Goal: Task Accomplishment & Management: Complete application form

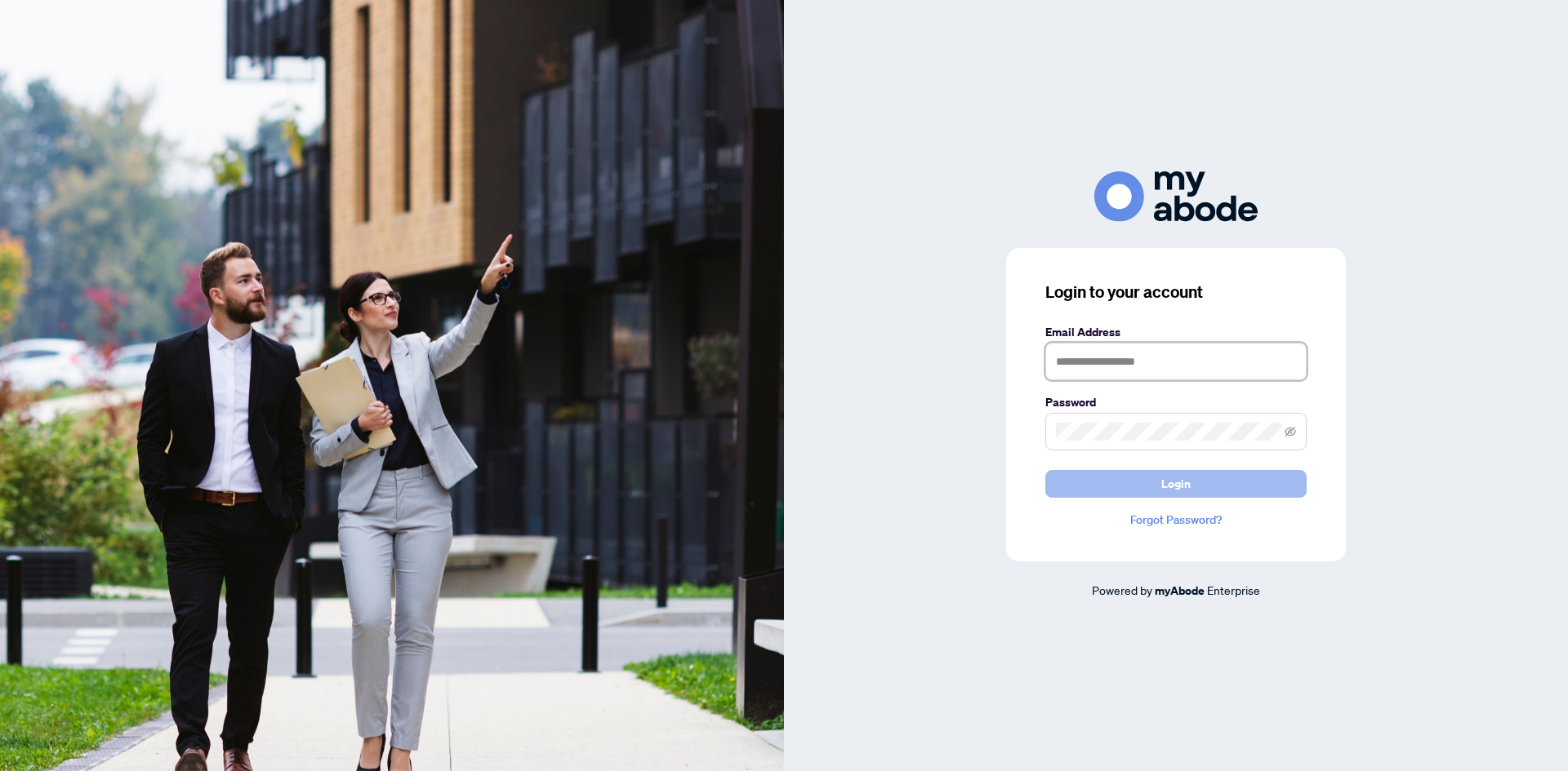
type input "**********"
click at [1244, 490] on button "Login" at bounding box center [1175, 484] width 261 height 28
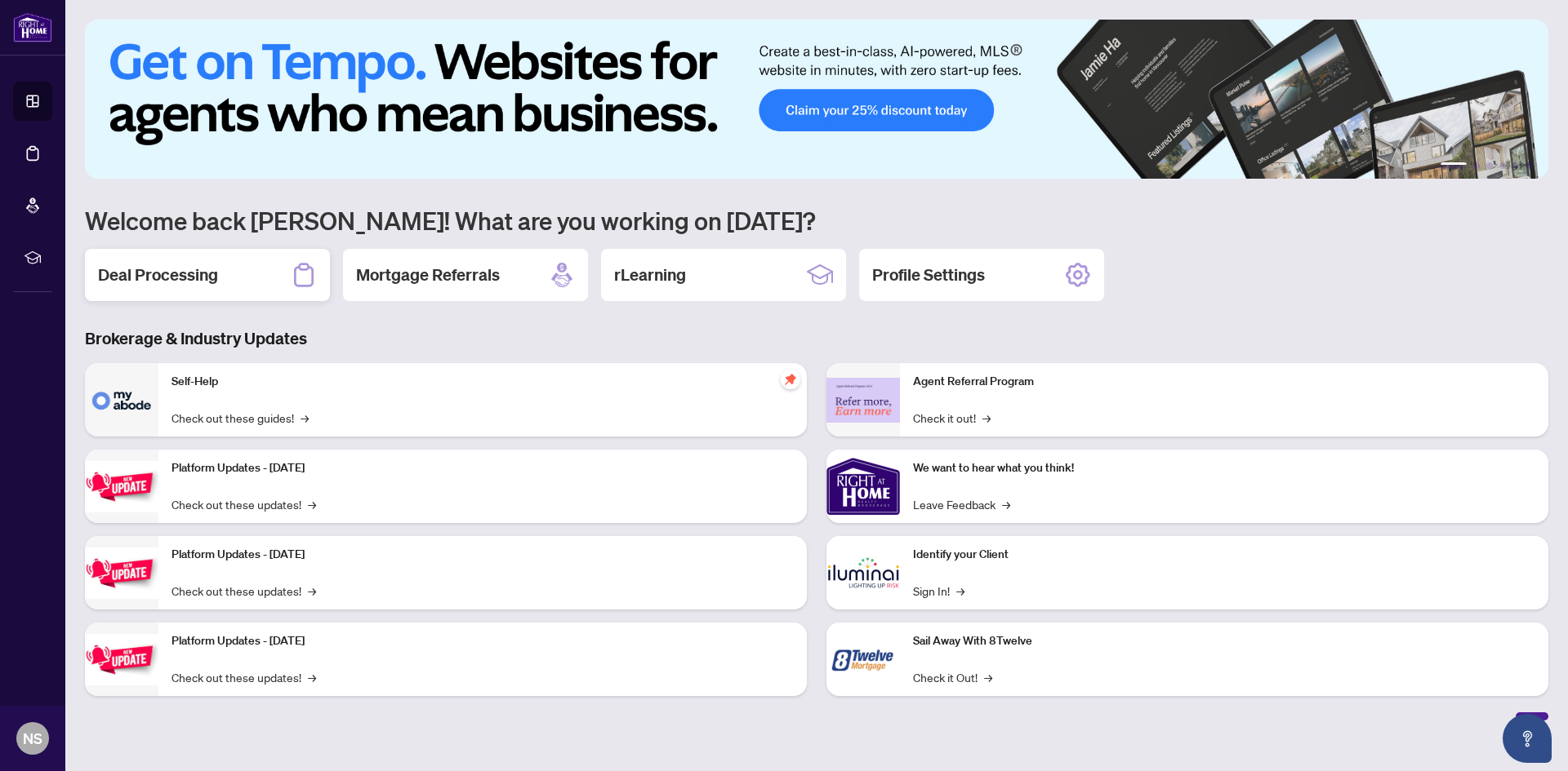
click at [199, 280] on h2 "Deal Processing" at bounding box center [158, 275] width 120 height 23
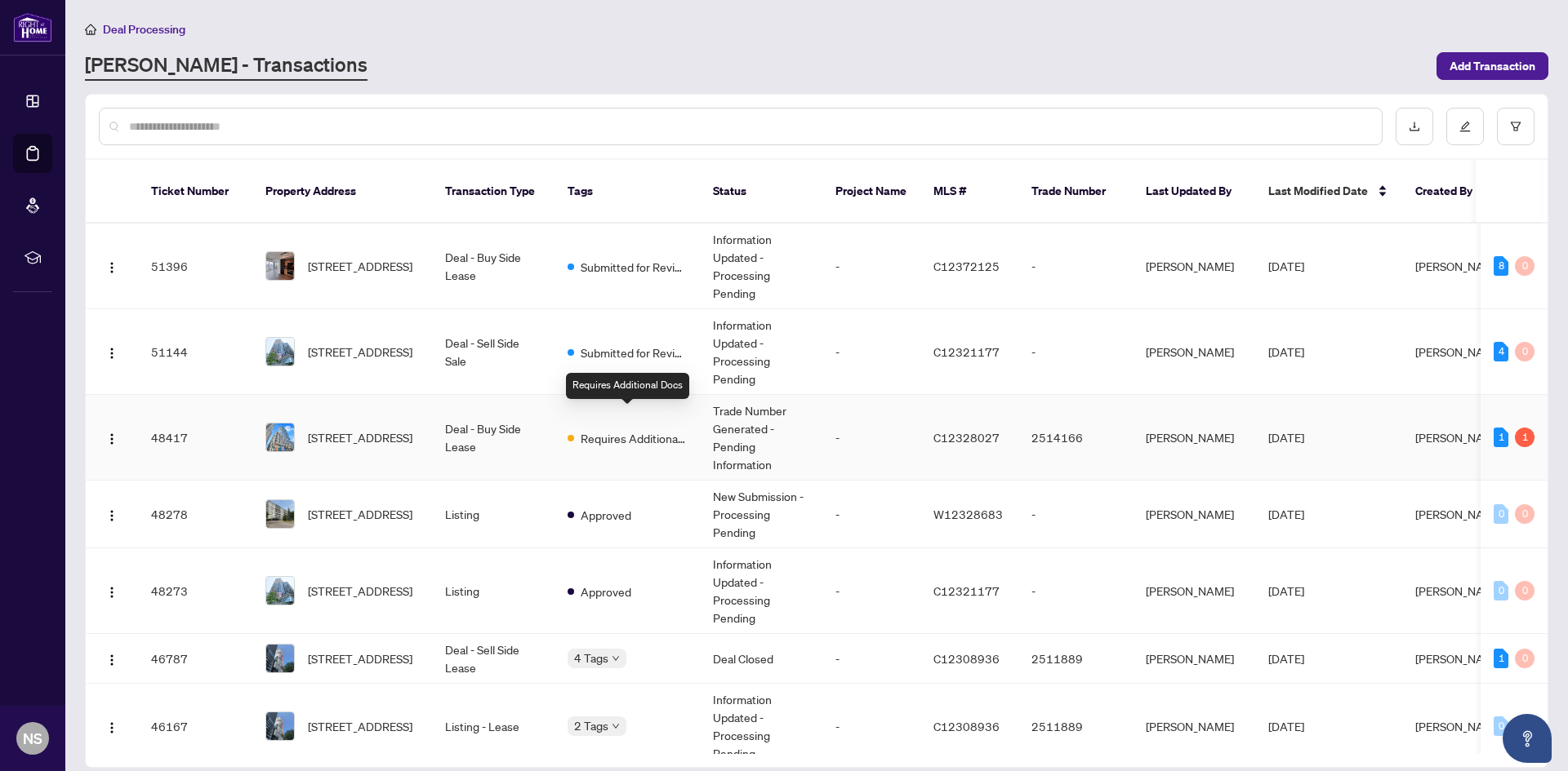
click at [621, 430] on span "Requires Additional Docs" at bounding box center [633, 438] width 106 height 18
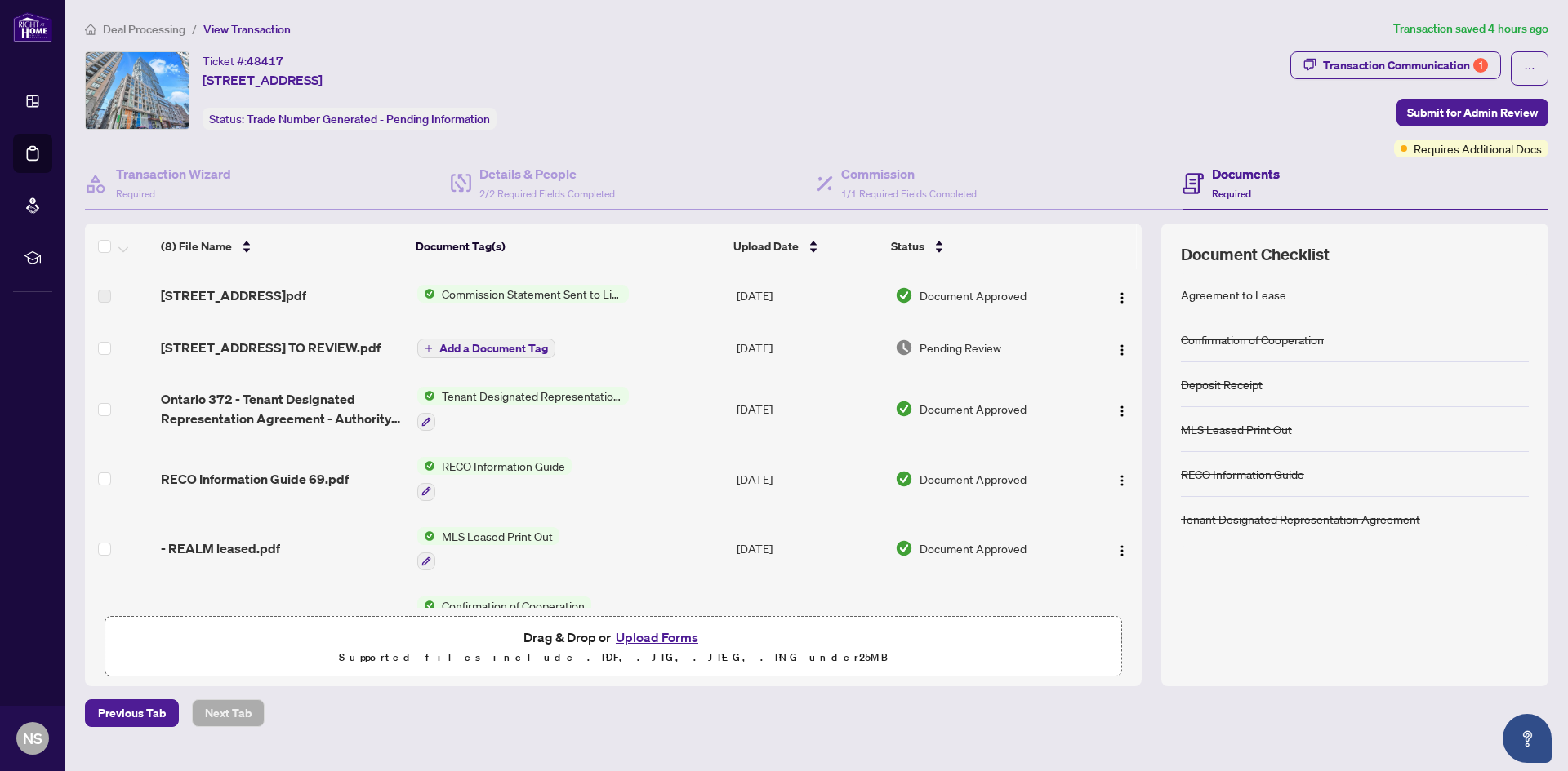
click at [506, 354] on span "Add a Document Tag" at bounding box center [494, 348] width 109 height 12
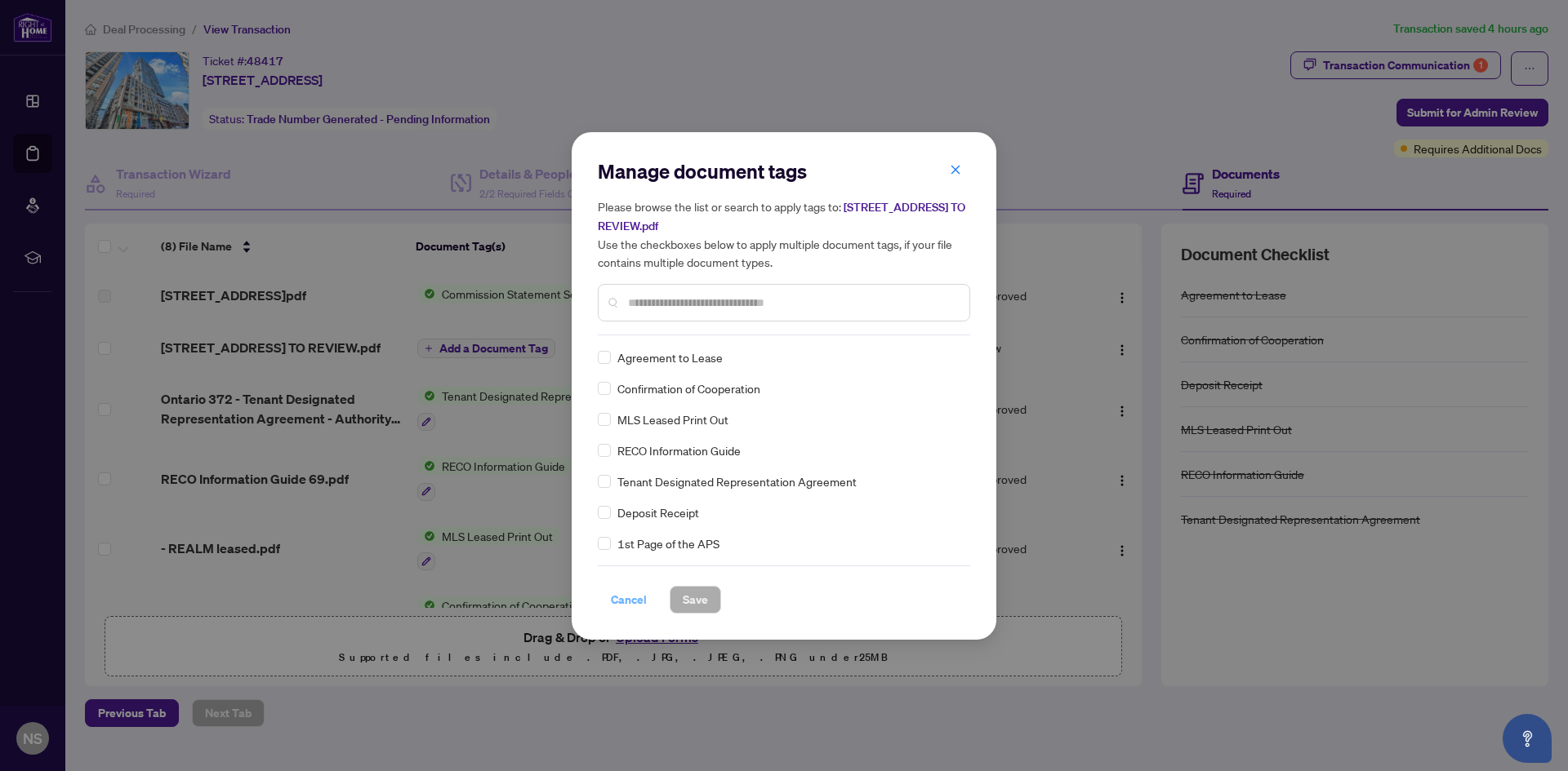
click at [612, 607] on span "Cancel" at bounding box center [628, 599] width 36 height 26
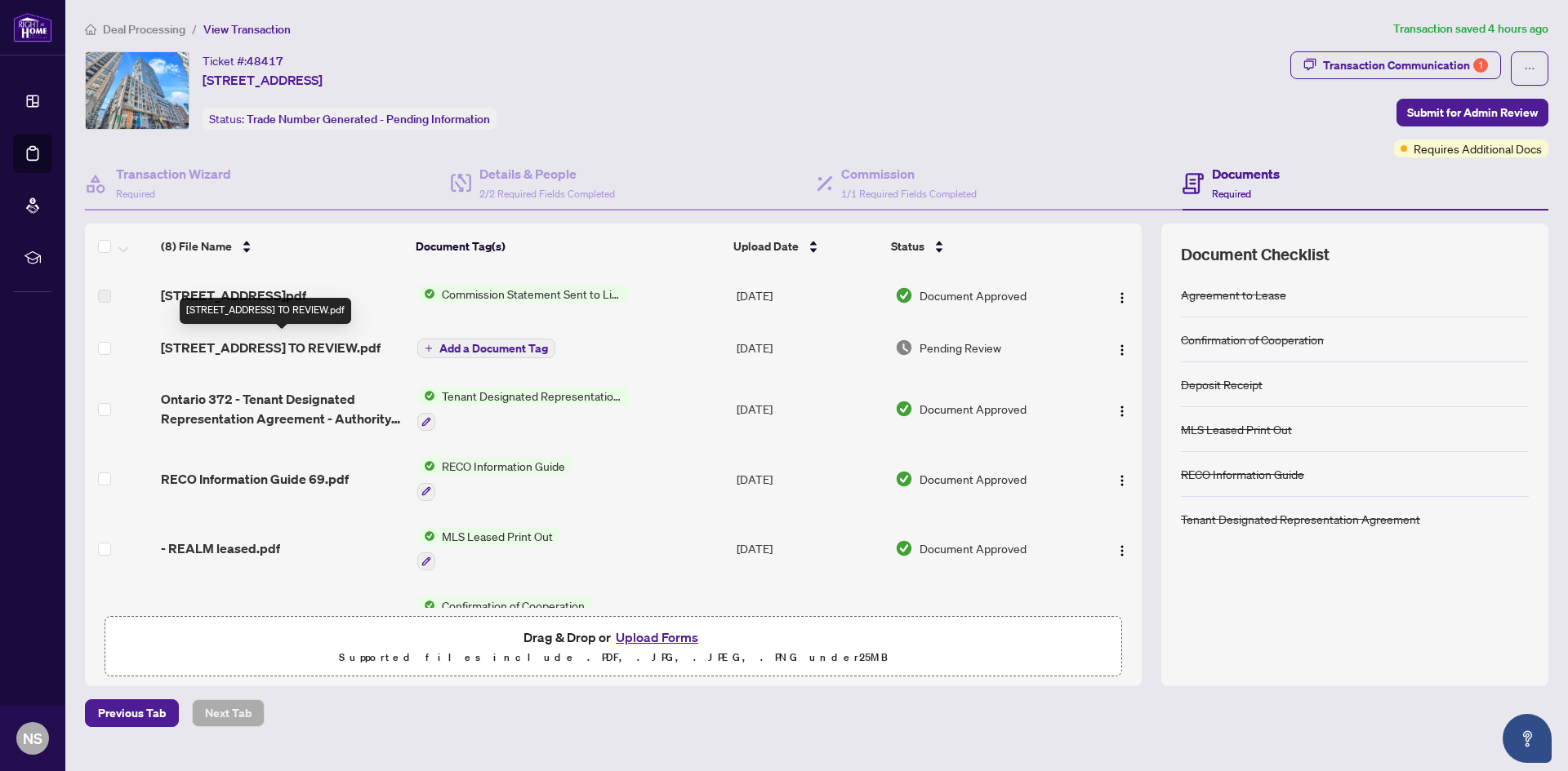
click at [185, 353] on span "[STREET_ADDRESS] TO REVIEW.pdf" at bounding box center [271, 347] width 219 height 19
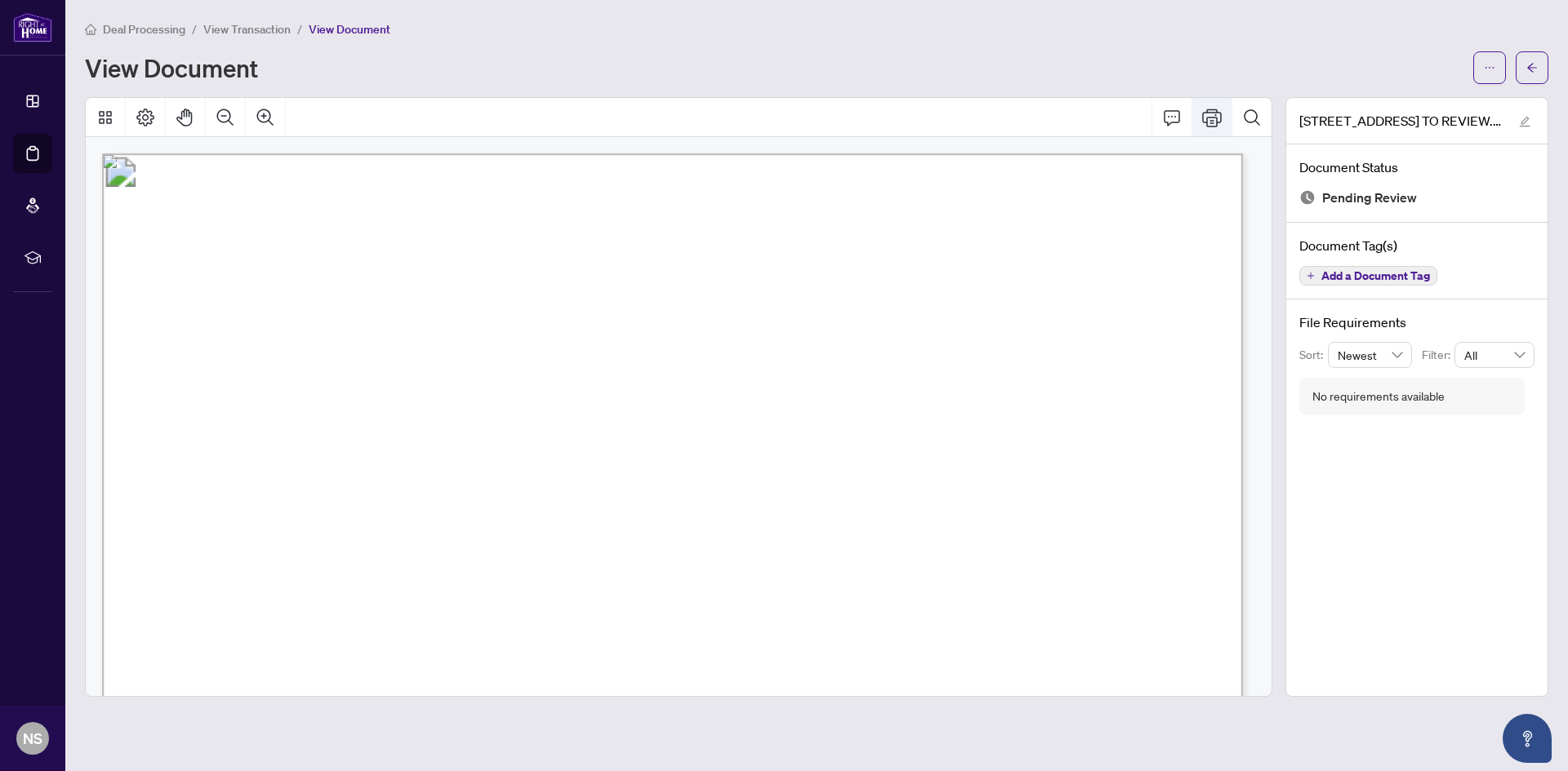
click at [1205, 115] on icon "Print" at bounding box center [1212, 117] width 19 height 19
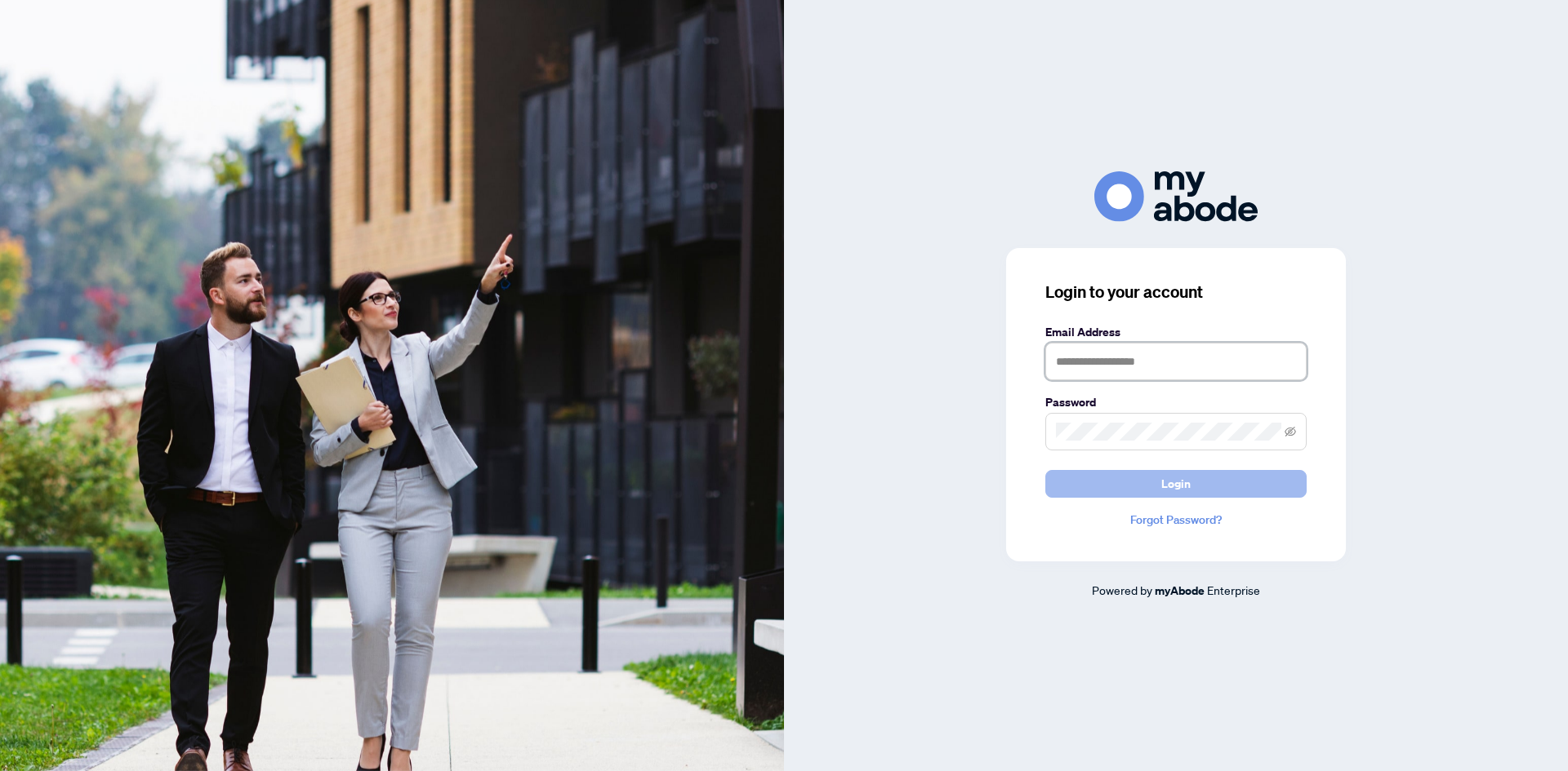
type input "**********"
click at [1206, 482] on button "Login" at bounding box center [1175, 484] width 261 height 28
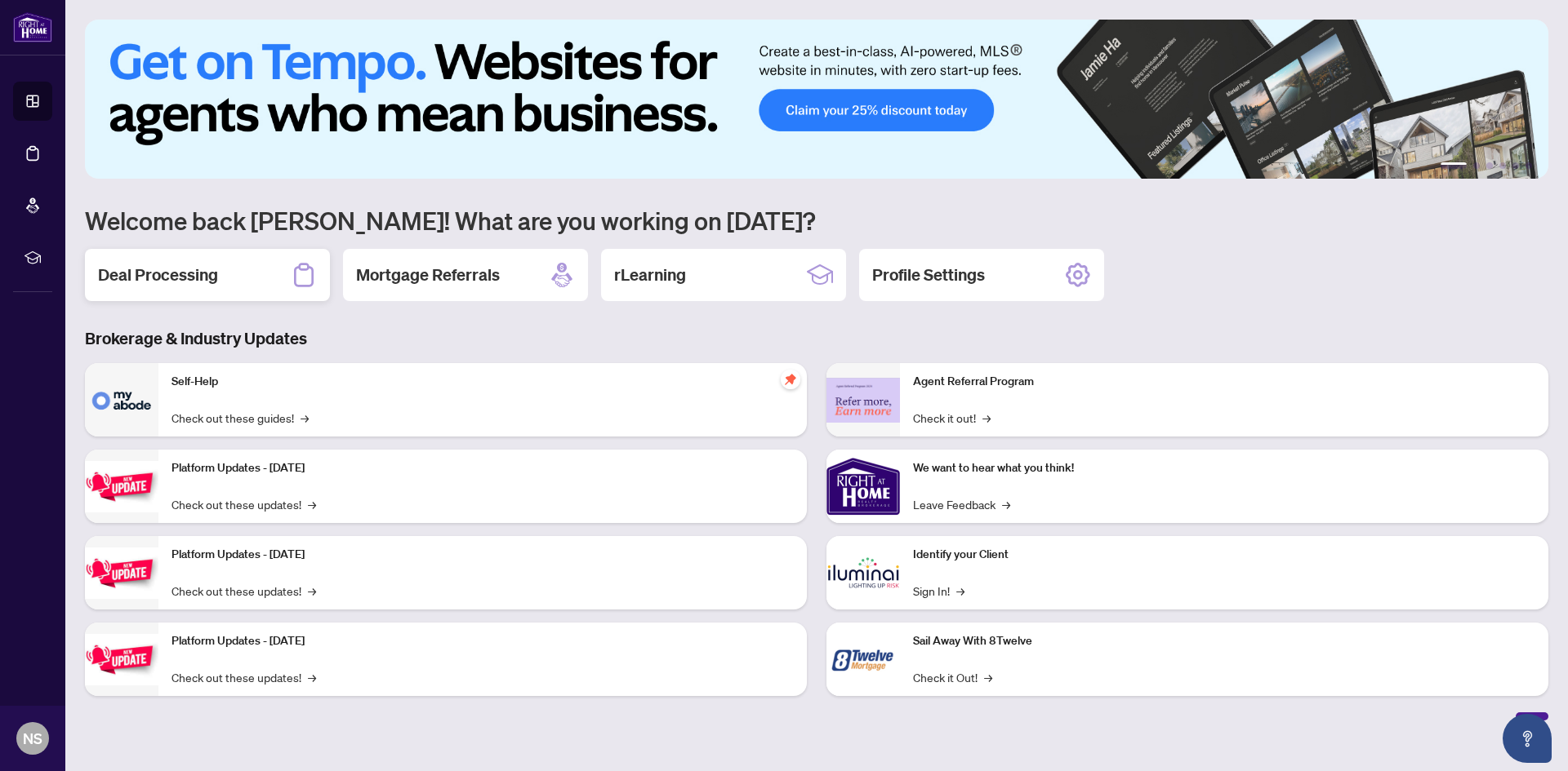
click at [173, 267] on h2 "Deal Processing" at bounding box center [158, 275] width 120 height 23
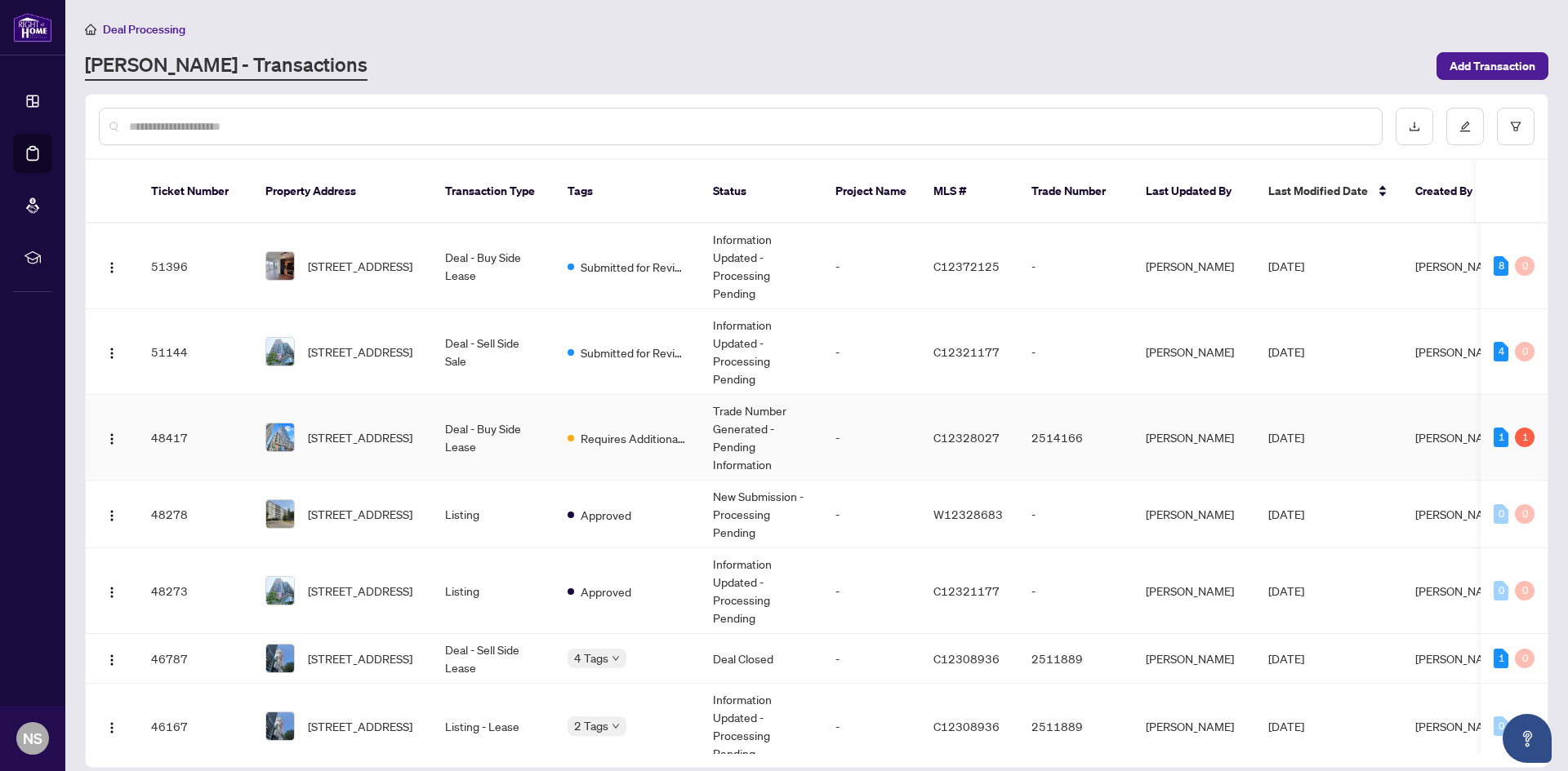
click at [497, 420] on td "Deal - Buy Side Lease" at bounding box center [493, 437] width 122 height 85
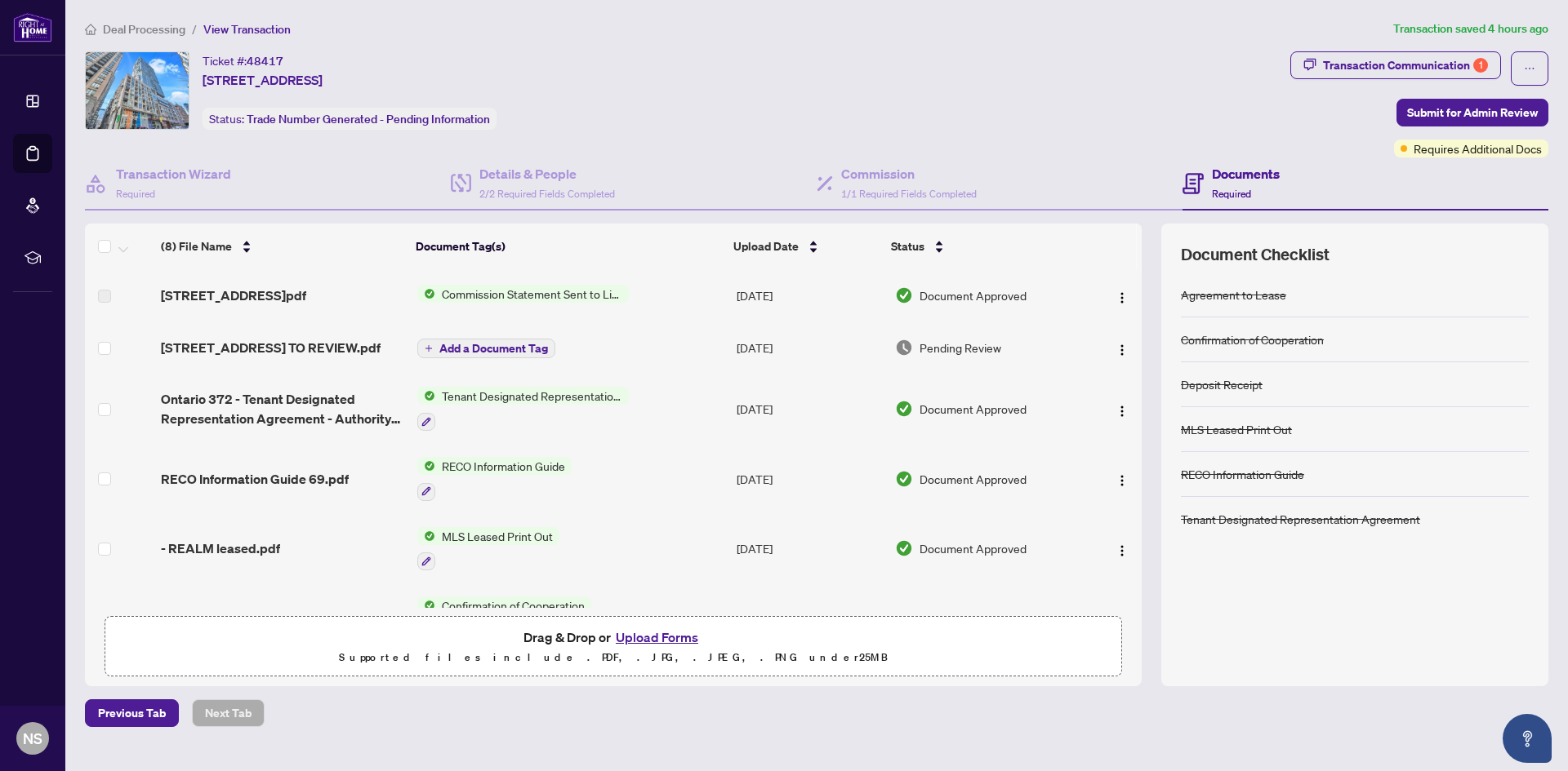
click at [637, 643] on button "Upload Forms" at bounding box center [656, 637] width 92 height 21
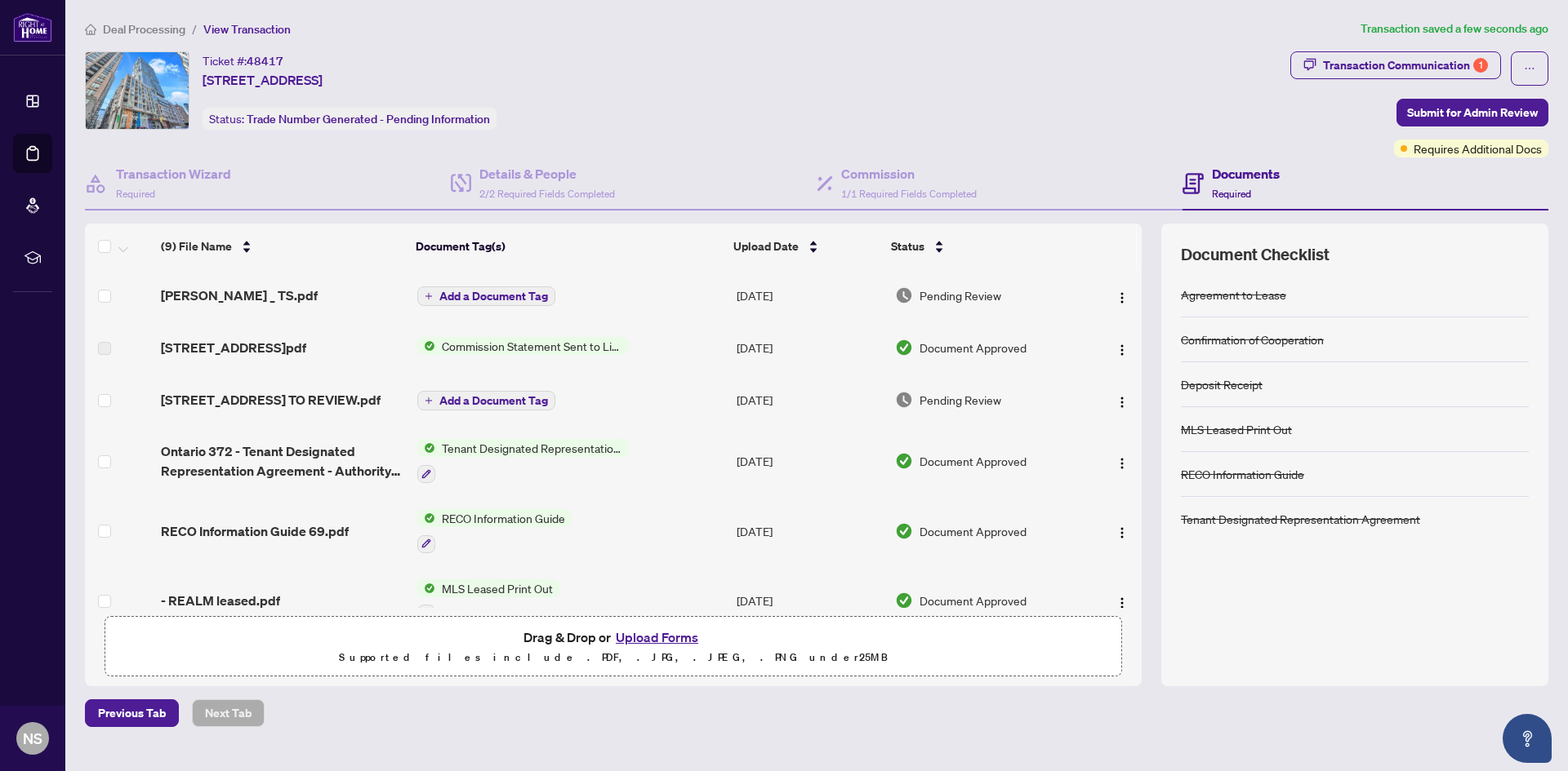
click at [495, 299] on span "Add a Document Tag" at bounding box center [494, 297] width 109 height 12
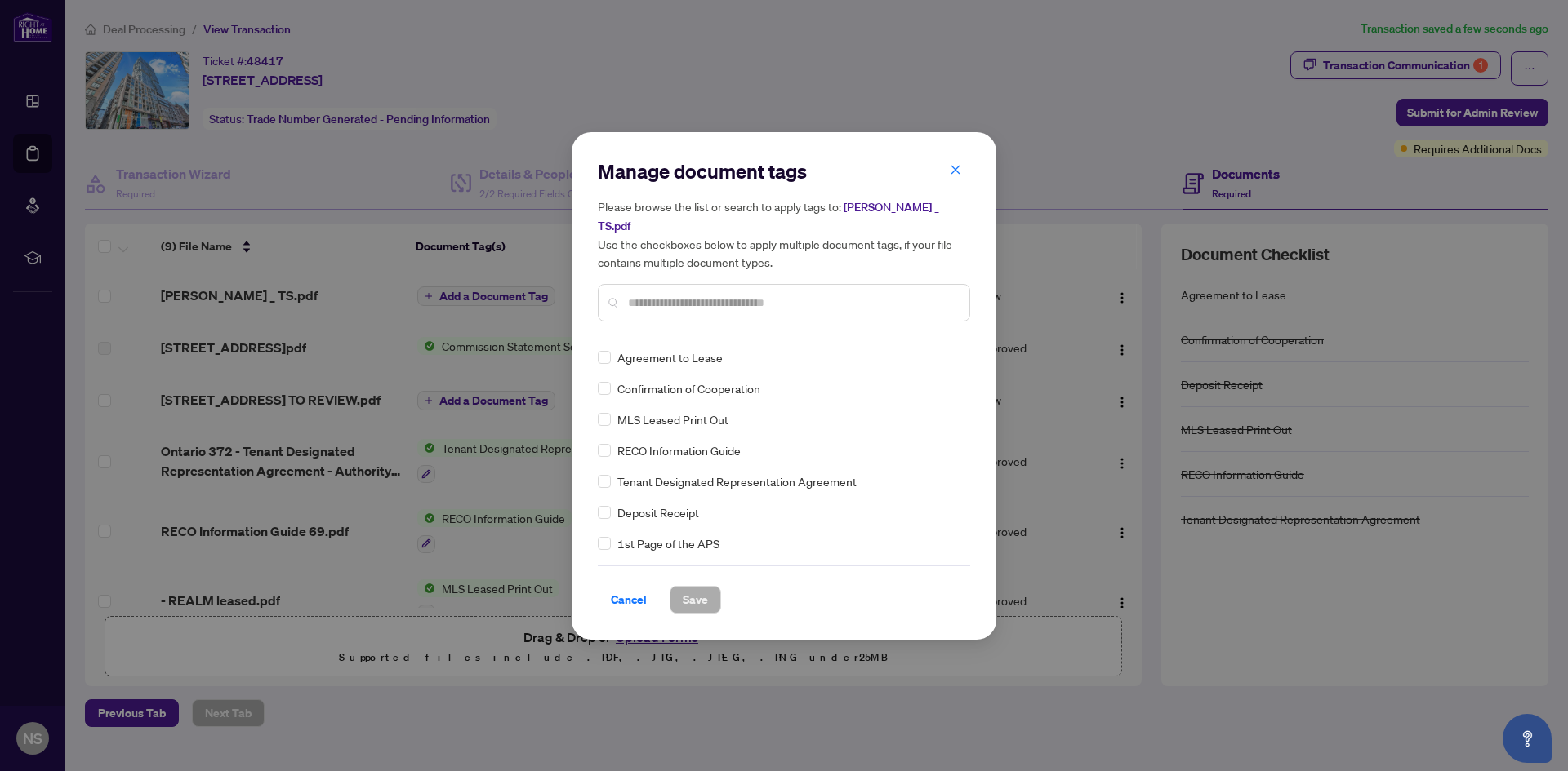
click at [684, 294] on input "text" at bounding box center [792, 303] width 328 height 18
type input "*****"
click at [680, 594] on button "Save" at bounding box center [695, 599] width 51 height 28
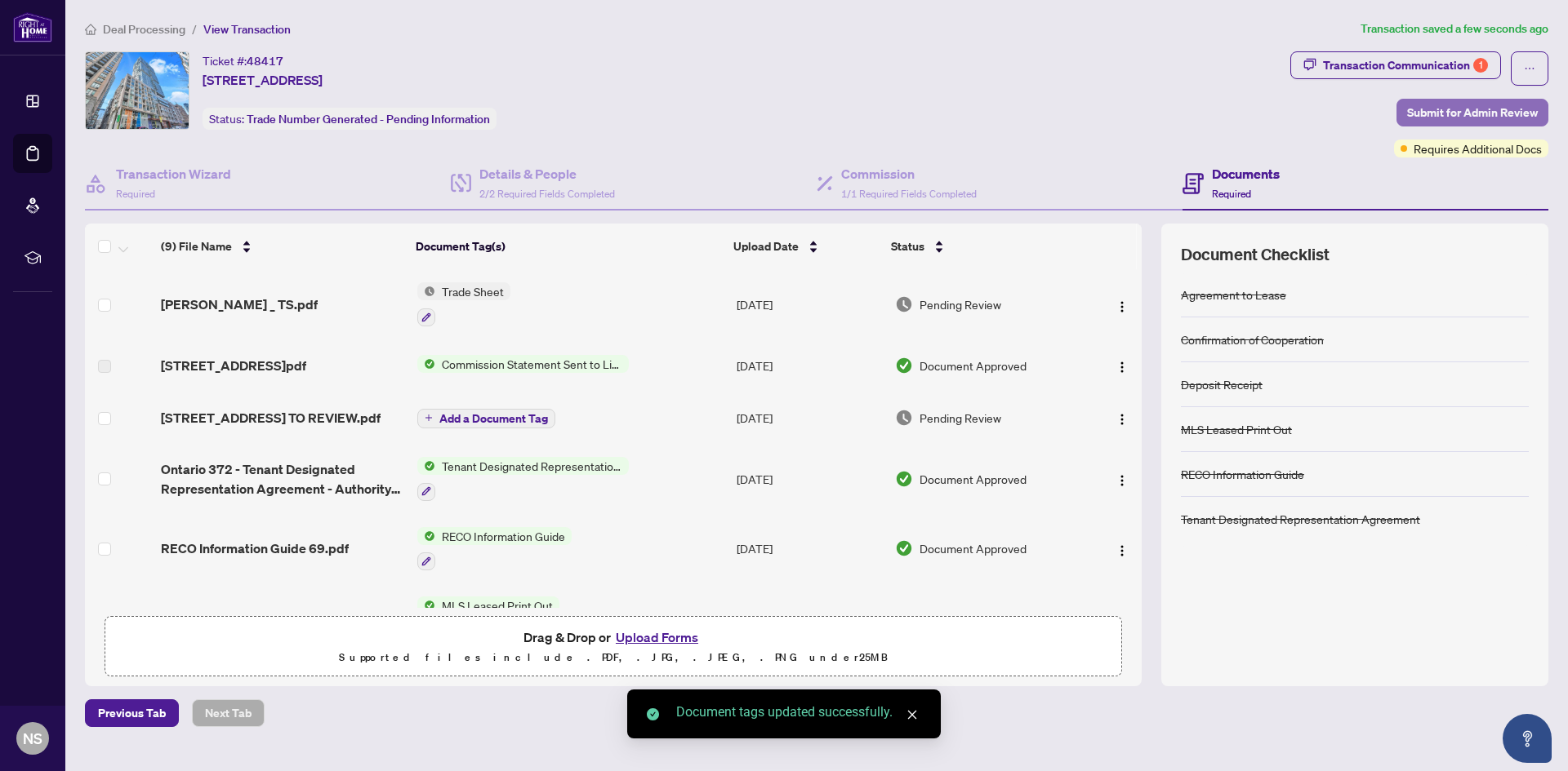
click at [1499, 112] on span "Submit for Admin Review" at bounding box center [1472, 112] width 131 height 26
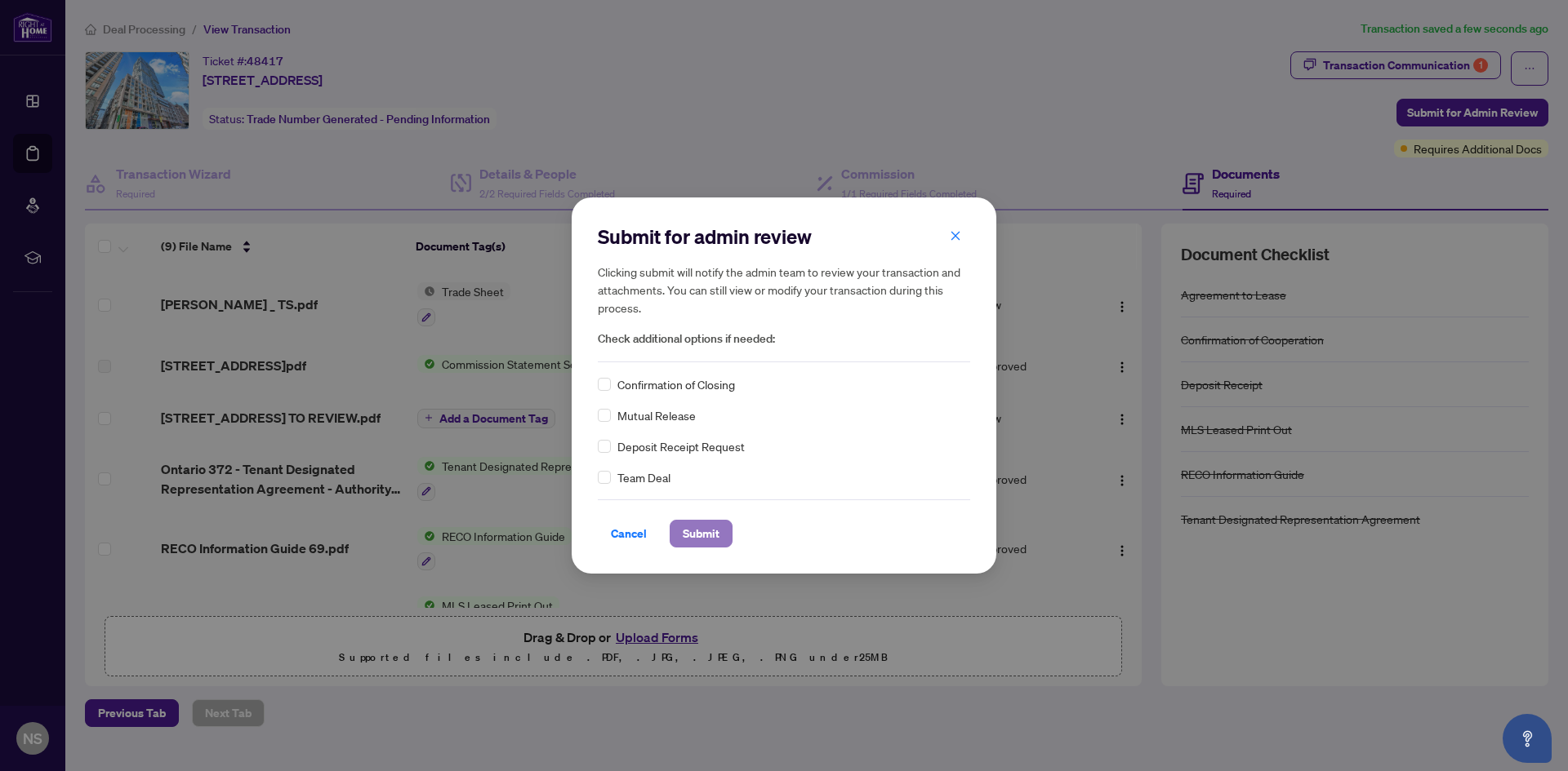
click at [706, 535] on span "Submit" at bounding box center [701, 533] width 37 height 26
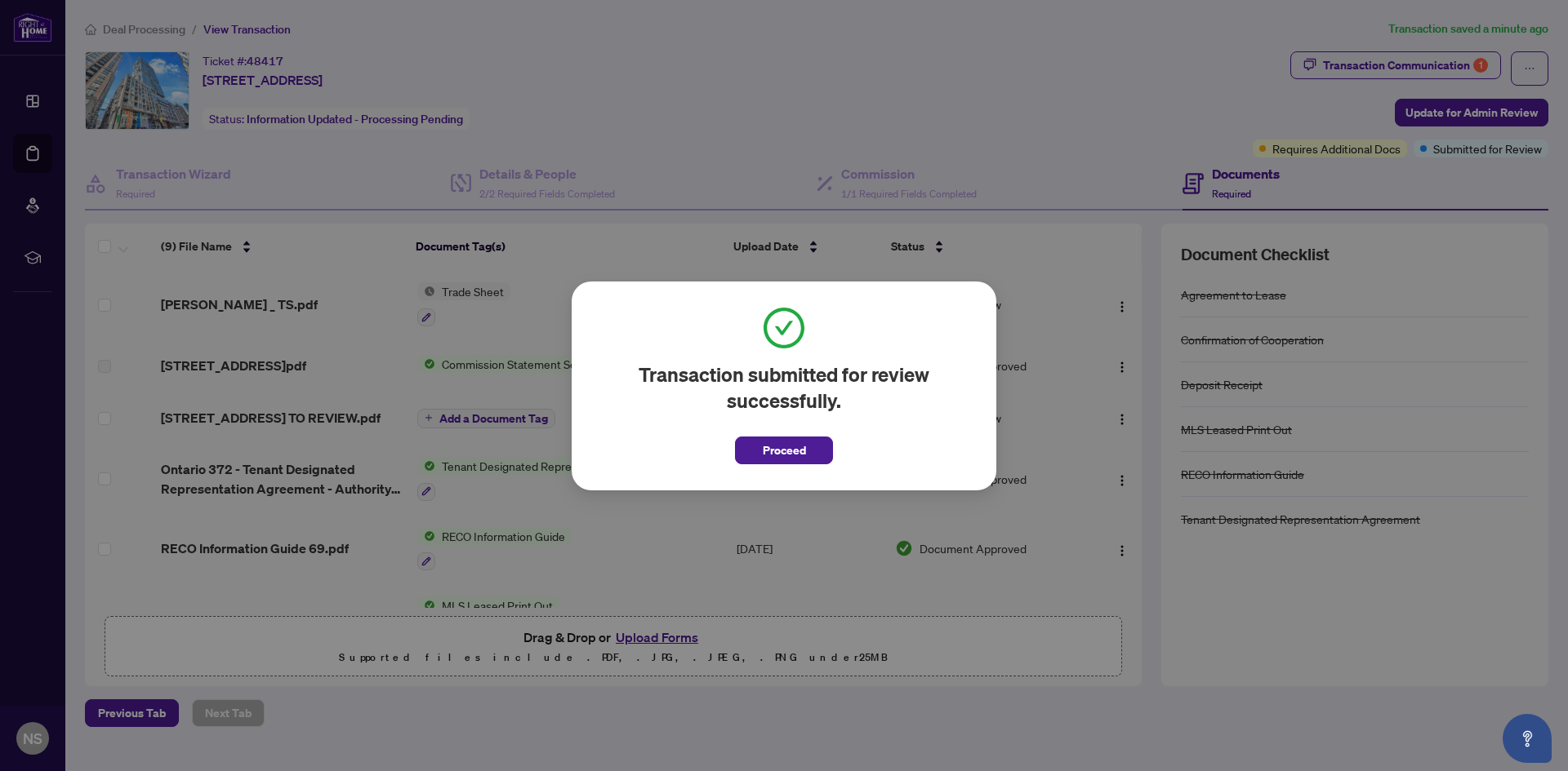
click at [883, 112] on div "Transaction submitted for review successfully. Proceed Cancel OK" at bounding box center [784, 385] width 1568 height 771
